Goal: Transaction & Acquisition: Book appointment/travel/reservation

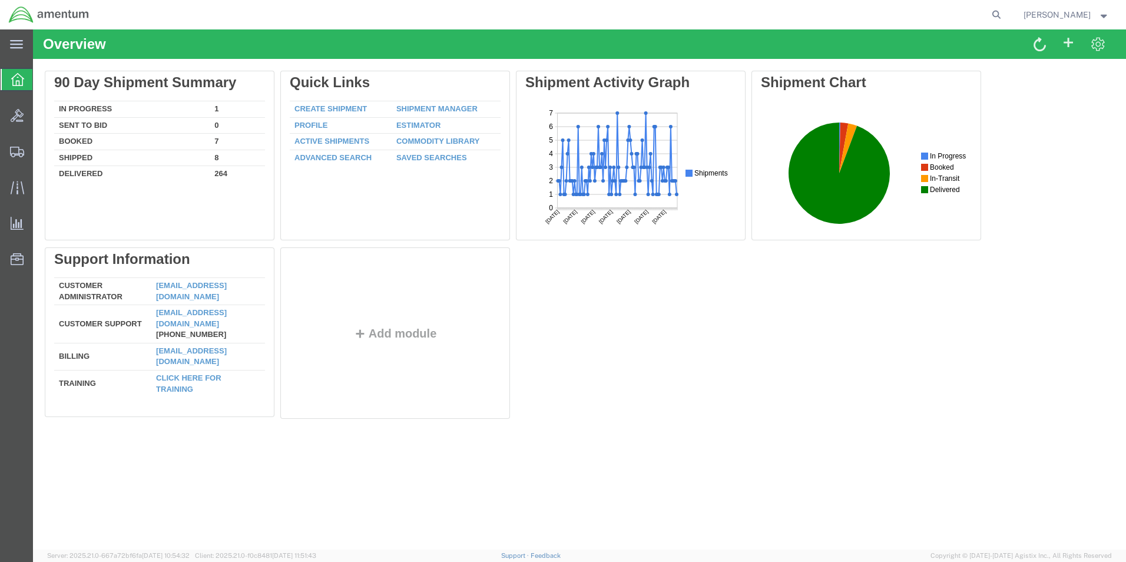
click at [81, 105] on td "In Progress" at bounding box center [131, 109] width 155 height 16
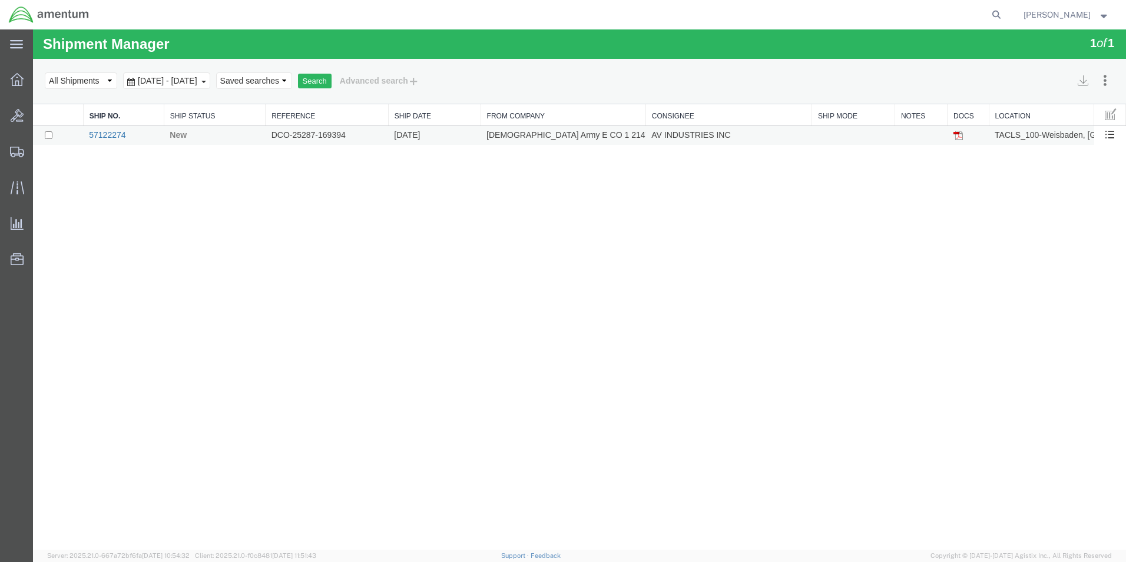
click at [102, 136] on link "57122274" at bounding box center [107, 134] width 37 height 9
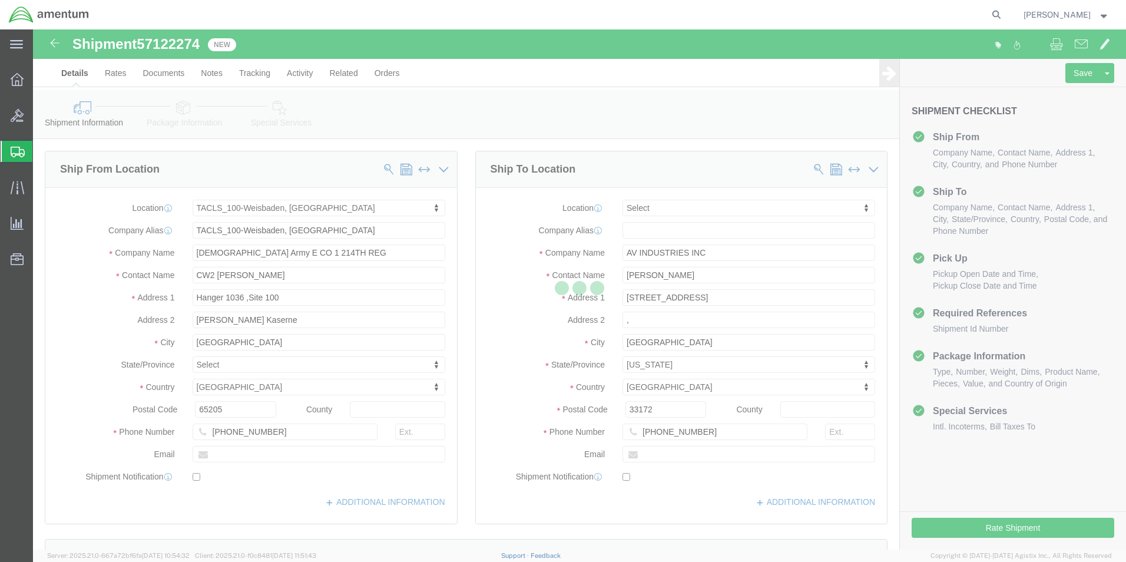
select select "42677"
select select
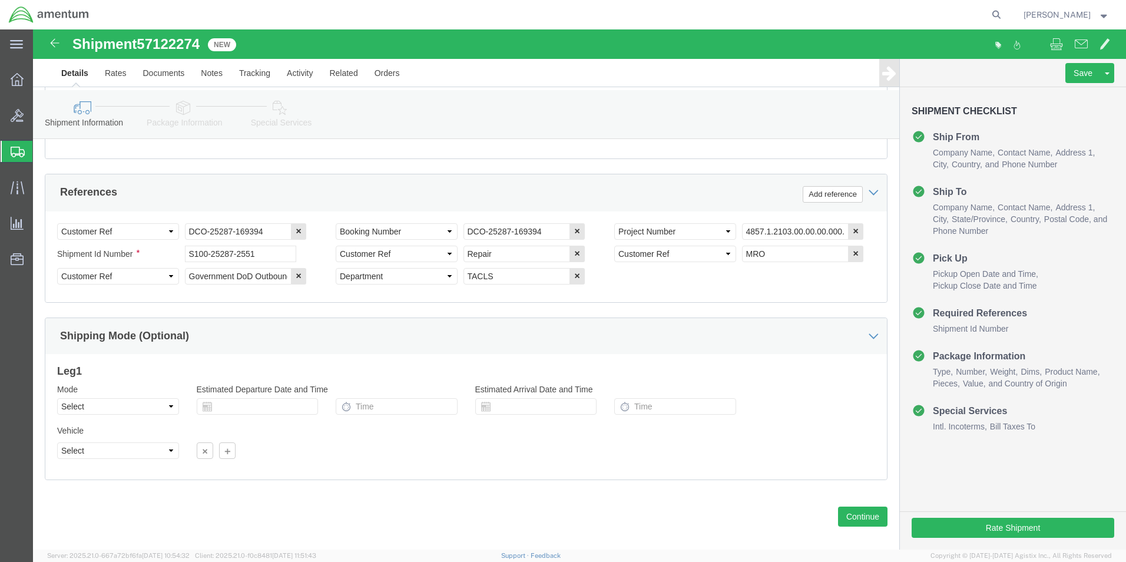
scroll to position [539, 0]
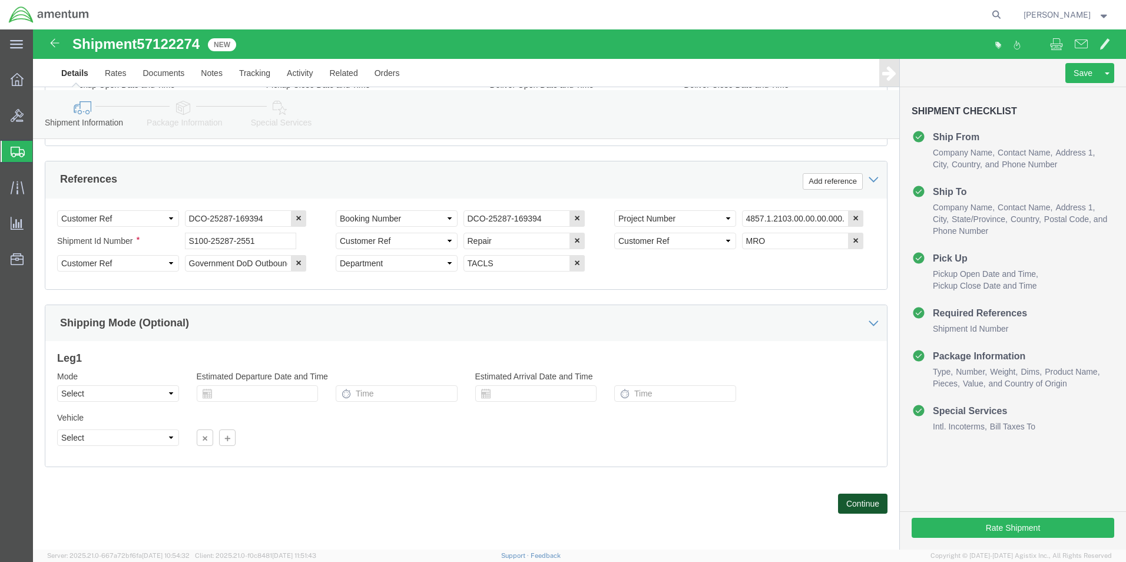
drag, startPoint x: 819, startPoint y: 473, endPoint x: 811, endPoint y: 473, distance: 7.7
click button "Continue"
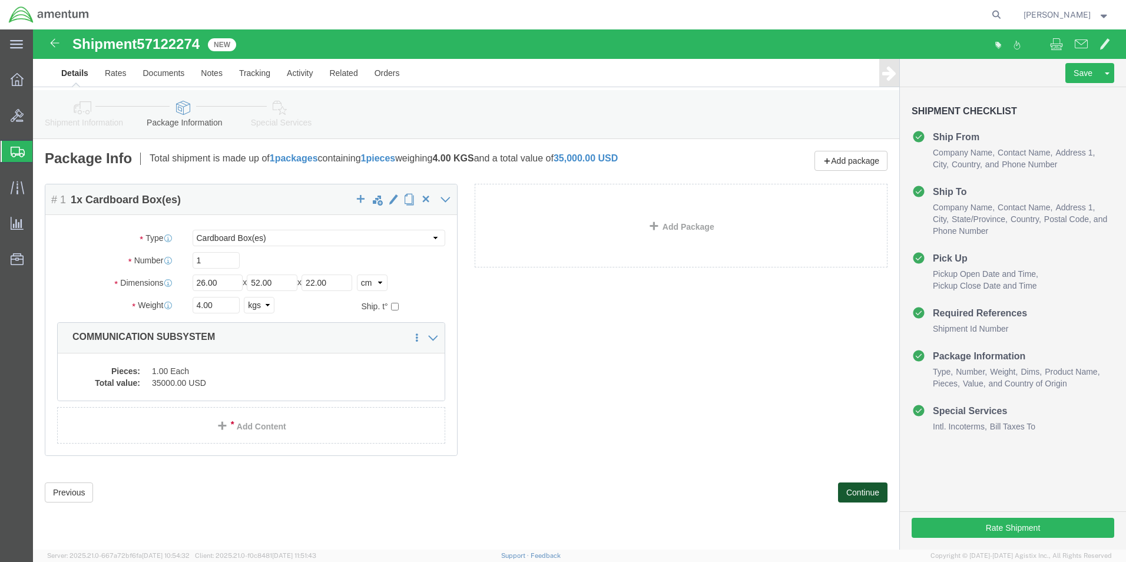
scroll to position [0, 0]
click button "Continue"
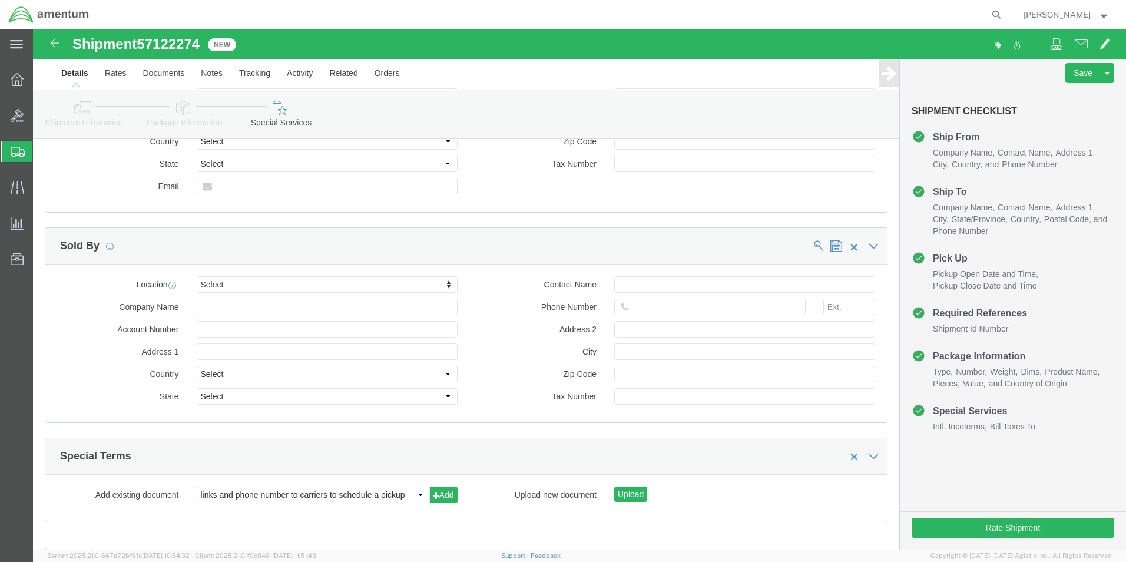
scroll to position [1279, 0]
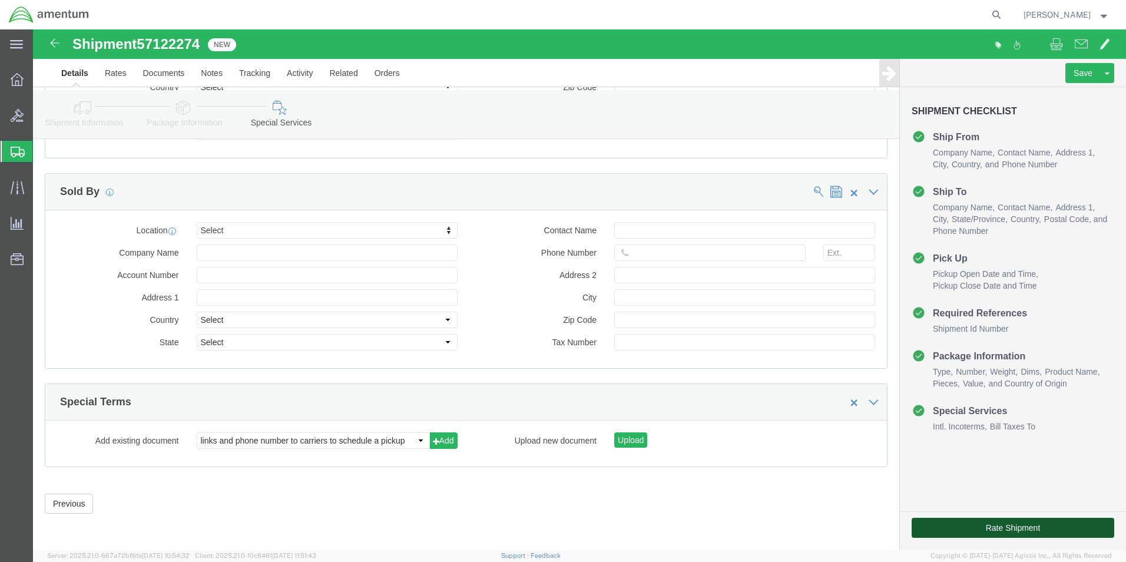
click button "Rate Shipment"
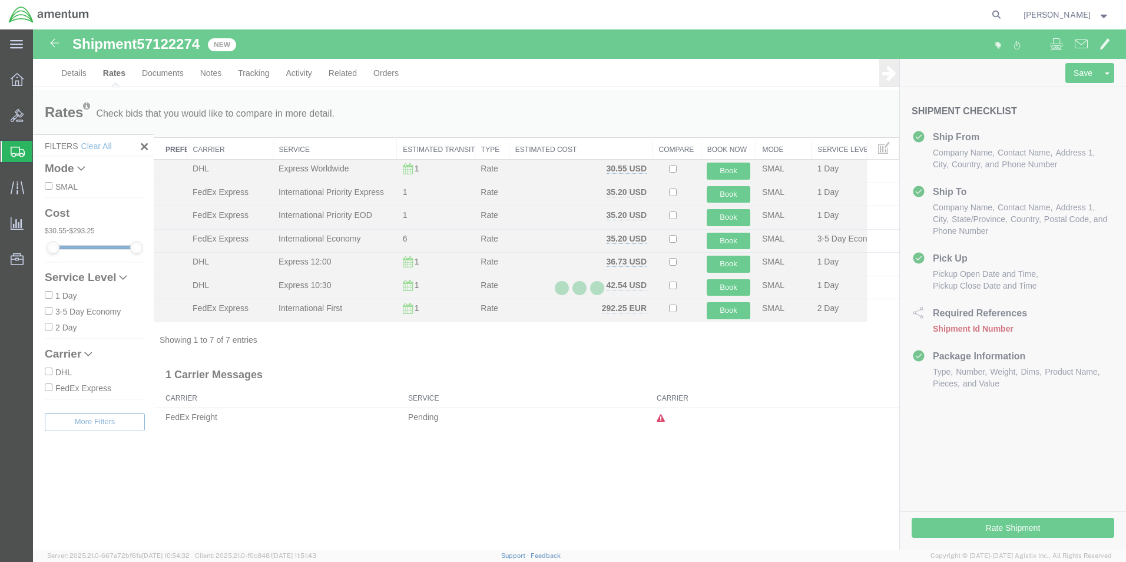
scroll to position [0, 0]
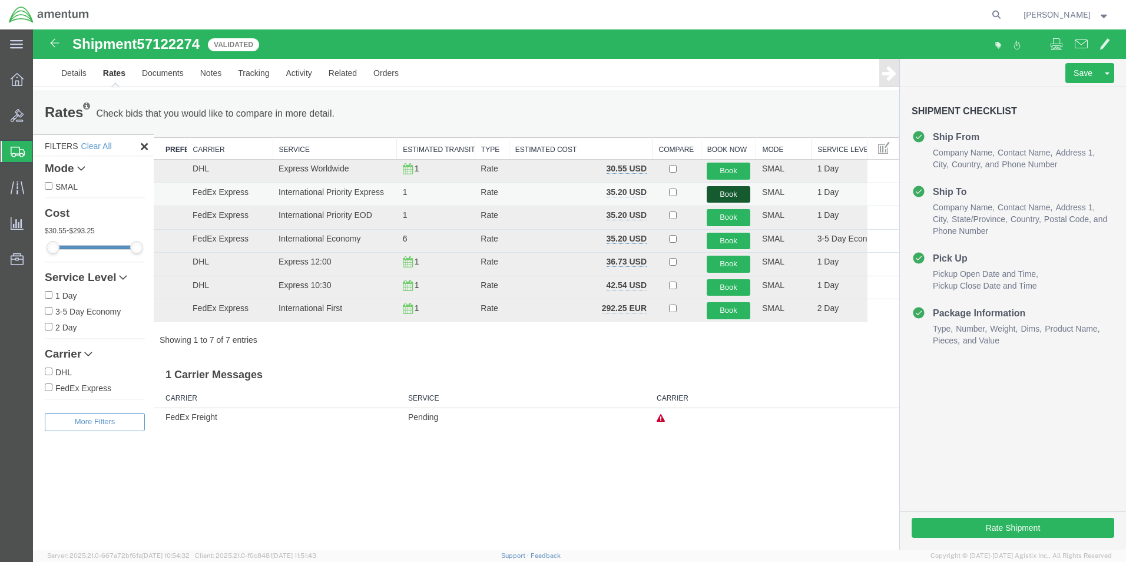
click at [717, 193] on button "Book" at bounding box center [728, 194] width 44 height 17
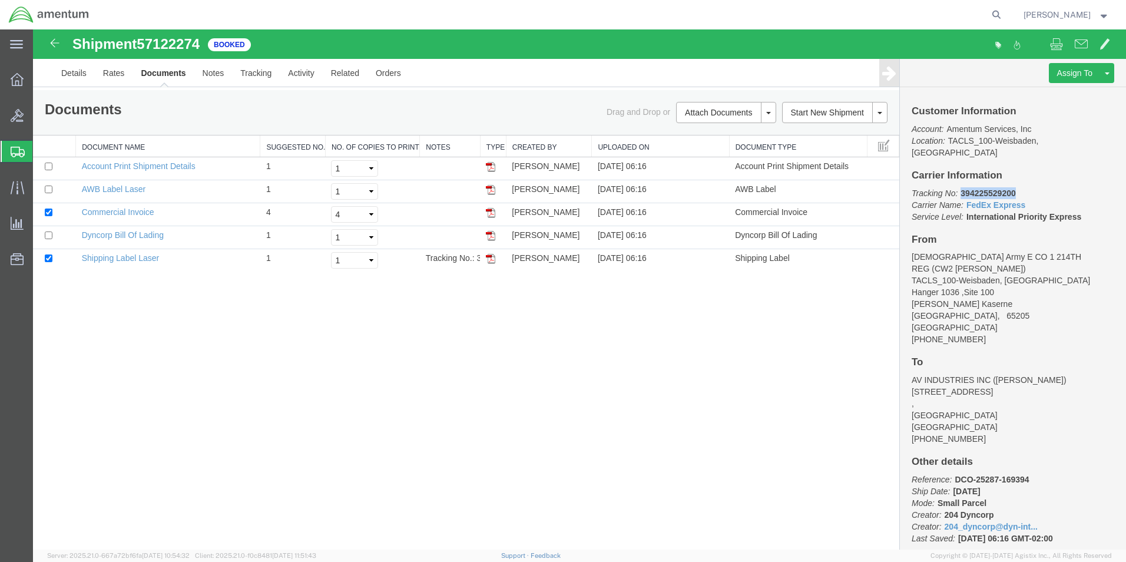
drag, startPoint x: 970, startPoint y: 182, endPoint x: 1013, endPoint y: 182, distance: 43.6
click at [1013, 188] on b "394225529200" at bounding box center [987, 192] width 55 height 9
copy b "394225529200"
click at [103, 261] on link "Shipping Label Laser" at bounding box center [121, 257] width 78 height 9
